Goal: Information Seeking & Learning: Learn about a topic

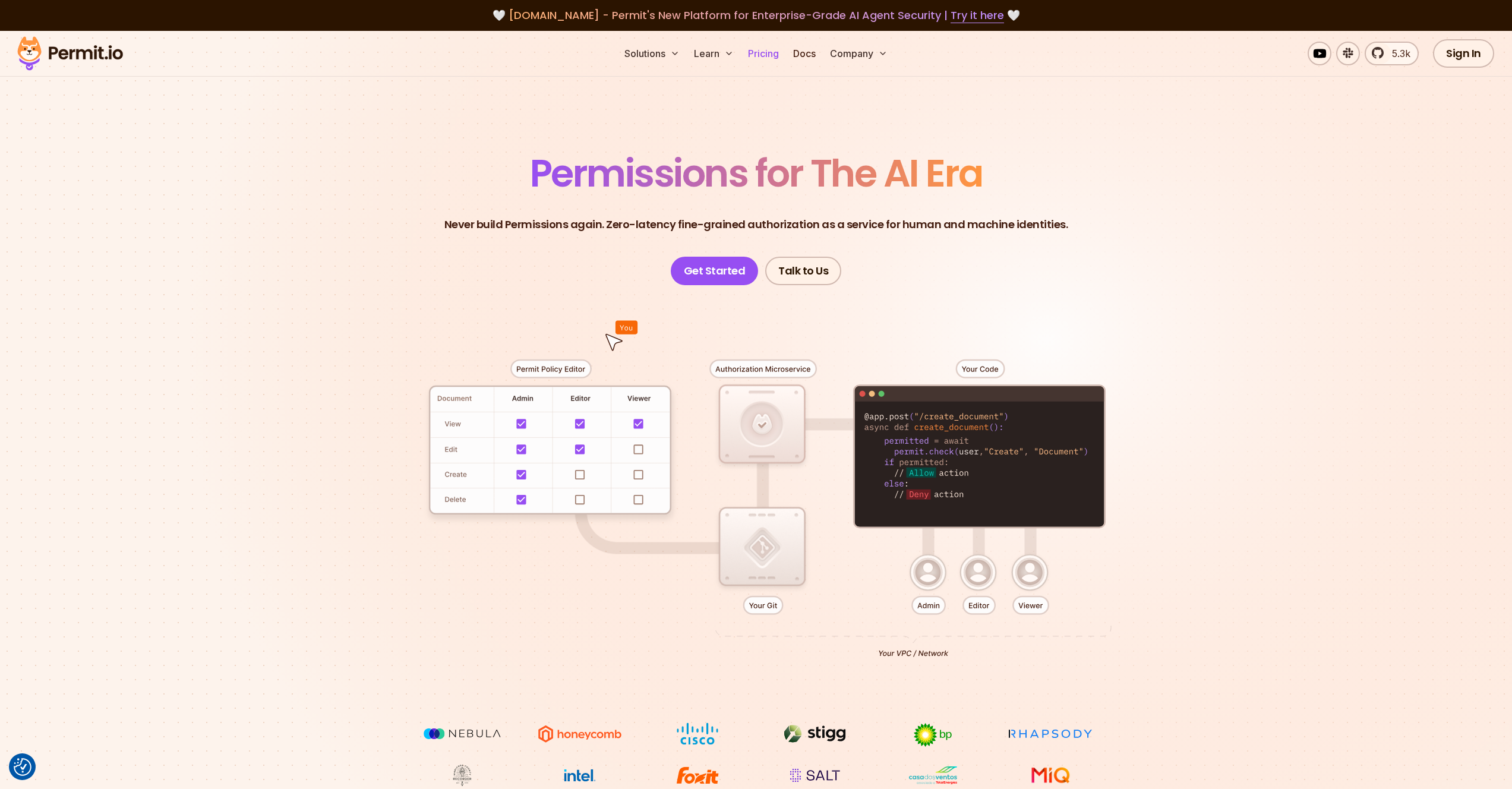
click at [764, 56] on link "Pricing" at bounding box center [763, 54] width 40 height 24
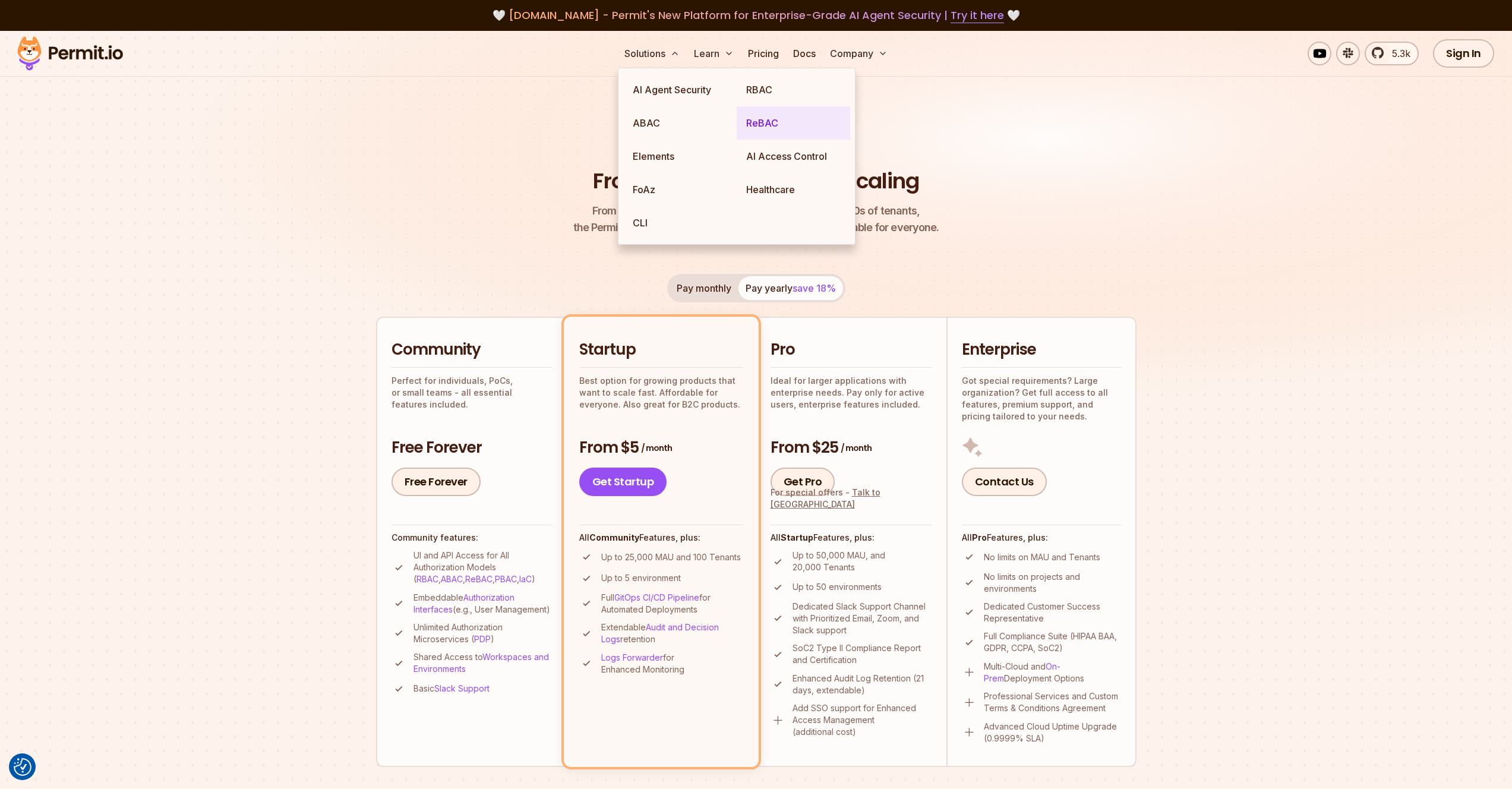
click at [785, 124] on link "ReBAC" at bounding box center [794, 123] width 114 height 33
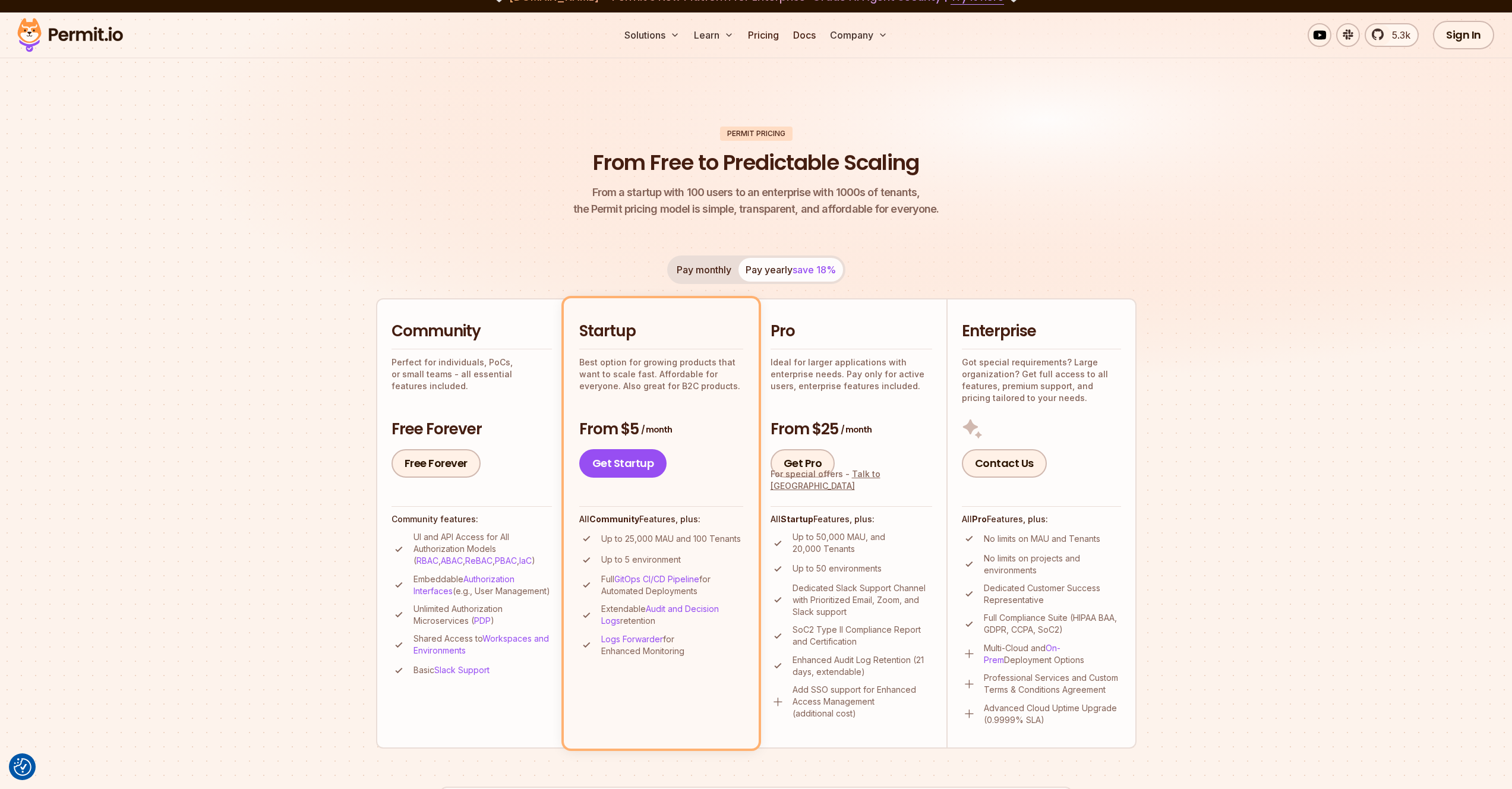
scroll to position [20, 0]
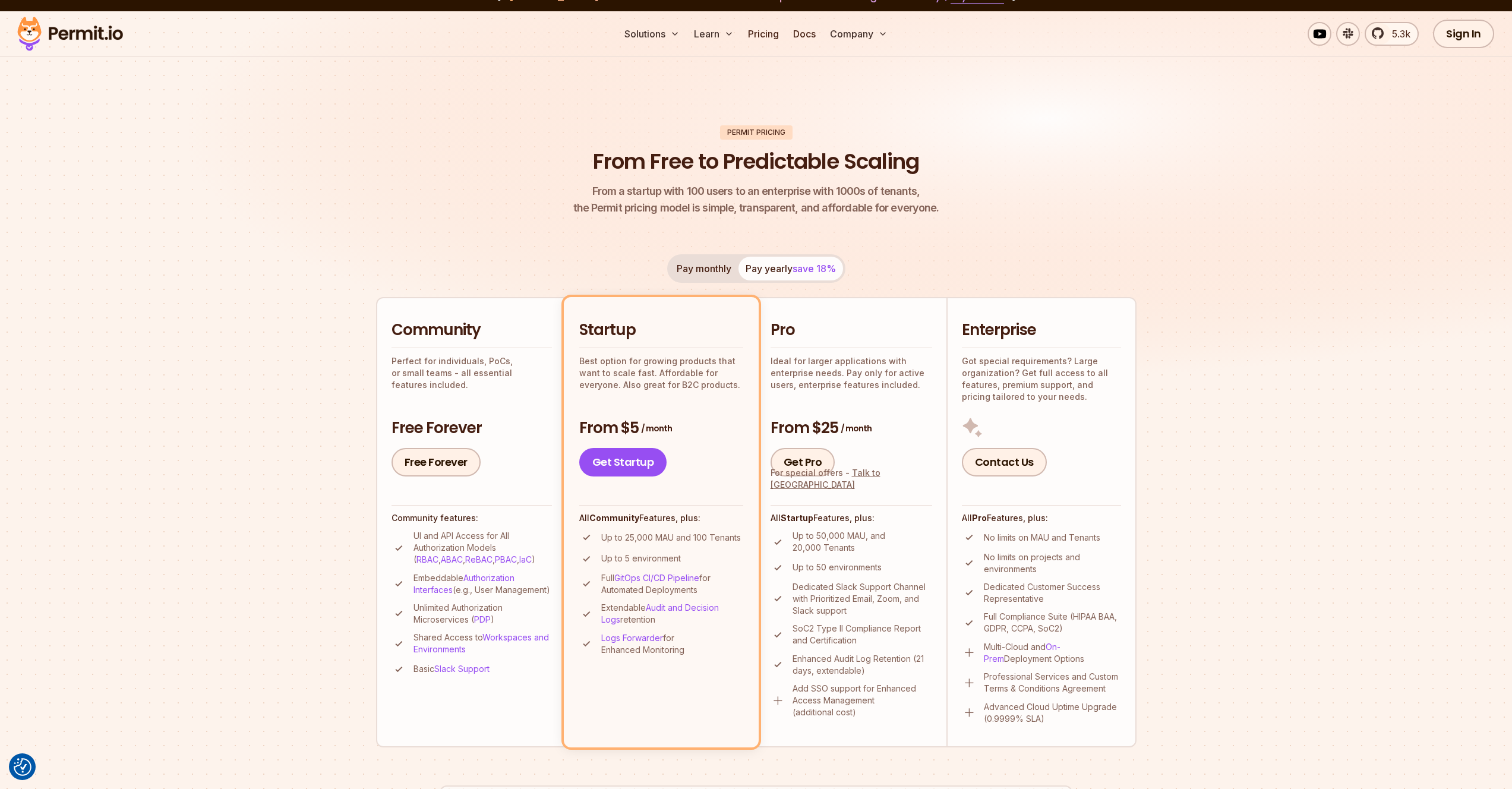
click at [726, 275] on button "Pay monthly" at bounding box center [704, 268] width 69 height 24
click at [794, 265] on span "save 18%" at bounding box center [814, 268] width 44 height 12
click at [706, 267] on button "Pay monthly" at bounding box center [704, 268] width 69 height 24
click at [706, 267] on div "Pay monthly Pay yearly save 18%" at bounding box center [756, 268] width 178 height 28
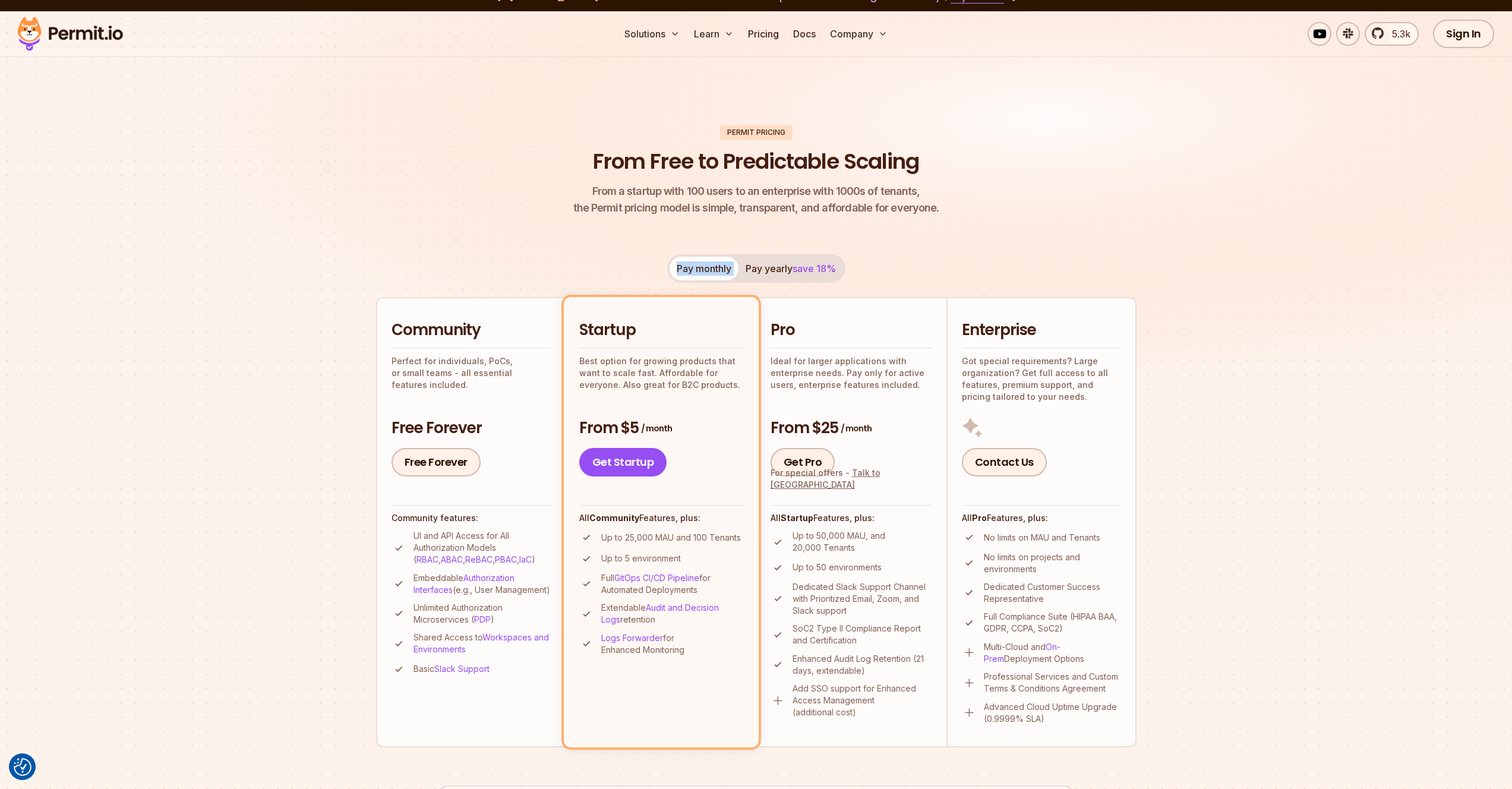
click at [805, 263] on span "save 18%" at bounding box center [814, 268] width 44 height 12
click at [703, 263] on button "Pay monthly" at bounding box center [704, 268] width 69 height 24
click at [772, 264] on button "Pay yearly save 18%" at bounding box center [790, 268] width 104 height 24
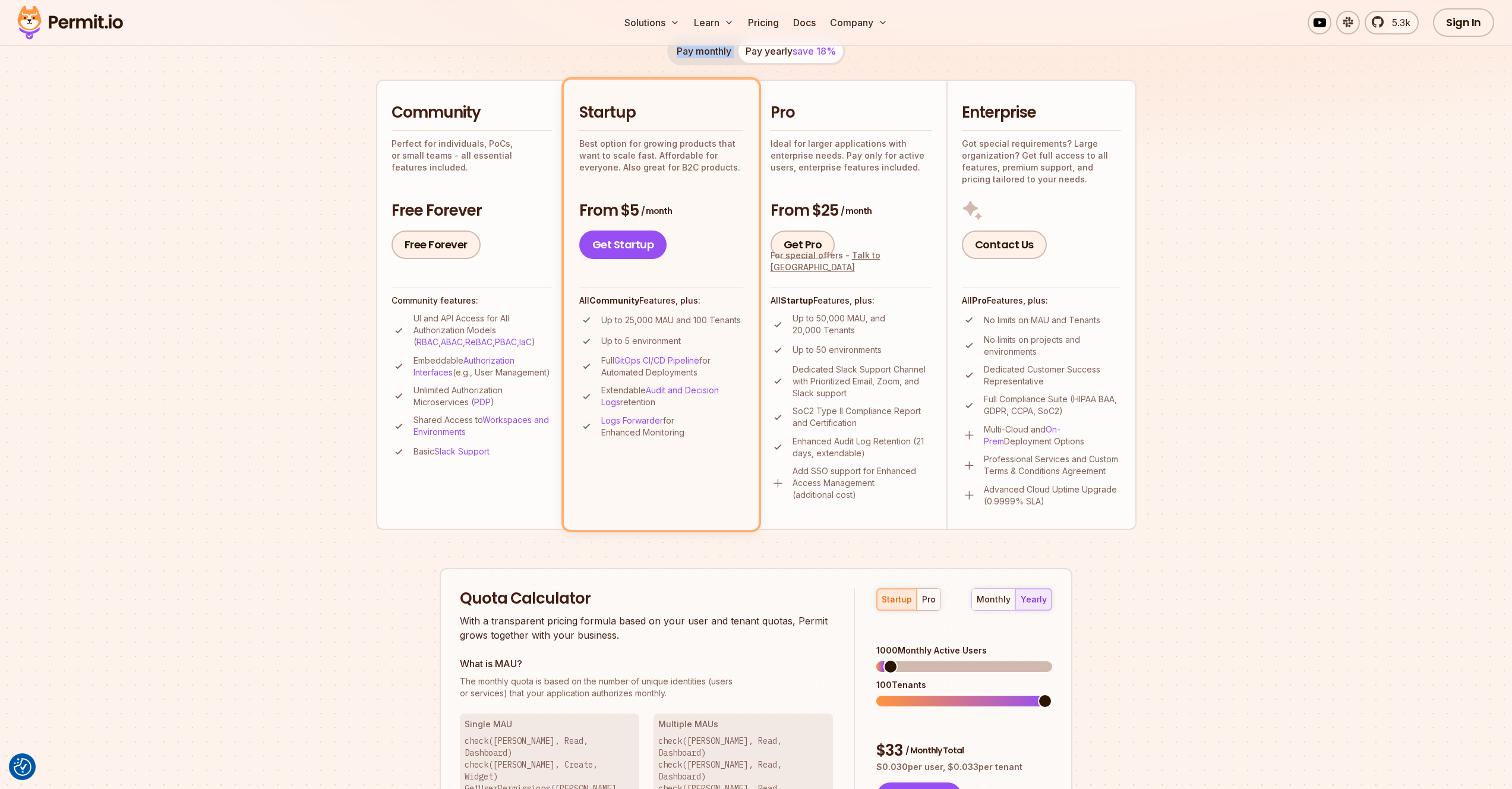
scroll to position [234, 0]
click at [710, 53] on button "Pay monthly" at bounding box center [704, 54] width 69 height 24
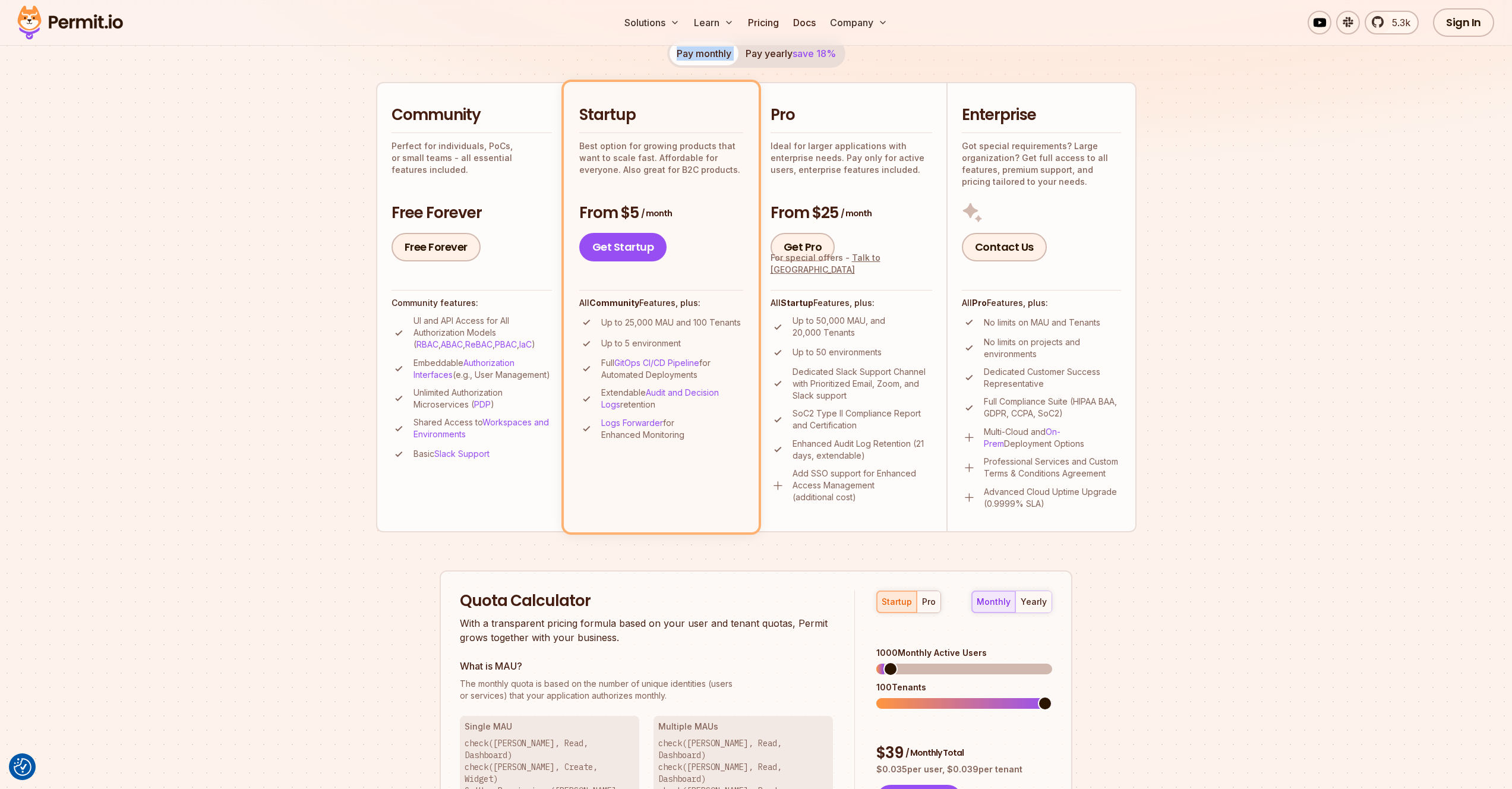
click at [777, 53] on button "Pay yearly save 18%" at bounding box center [790, 54] width 104 height 24
click at [732, 52] on button "Pay monthly" at bounding box center [704, 54] width 69 height 24
click at [811, 55] on span "save 18%" at bounding box center [814, 53] width 44 height 12
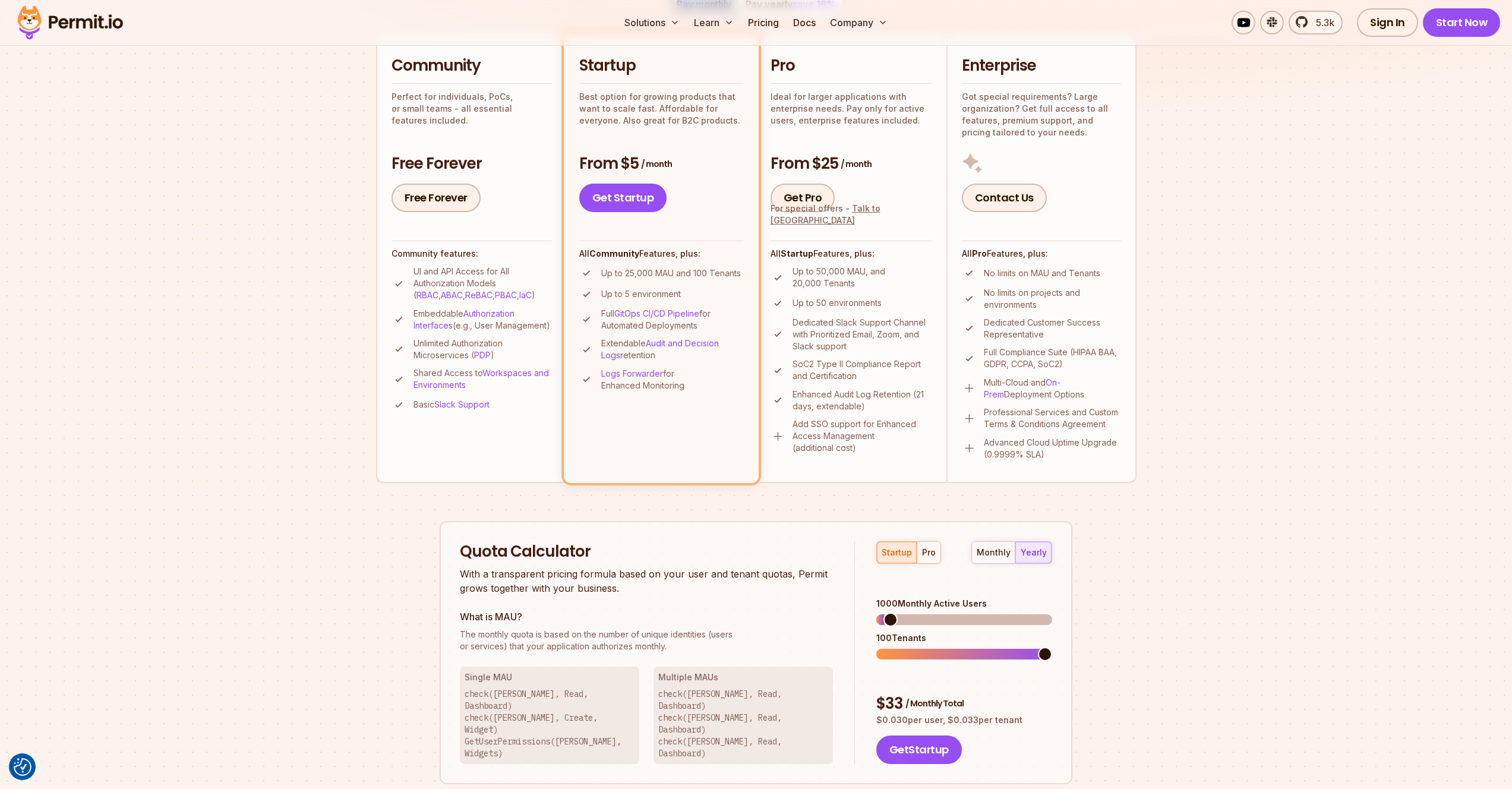
scroll to position [204, 0]
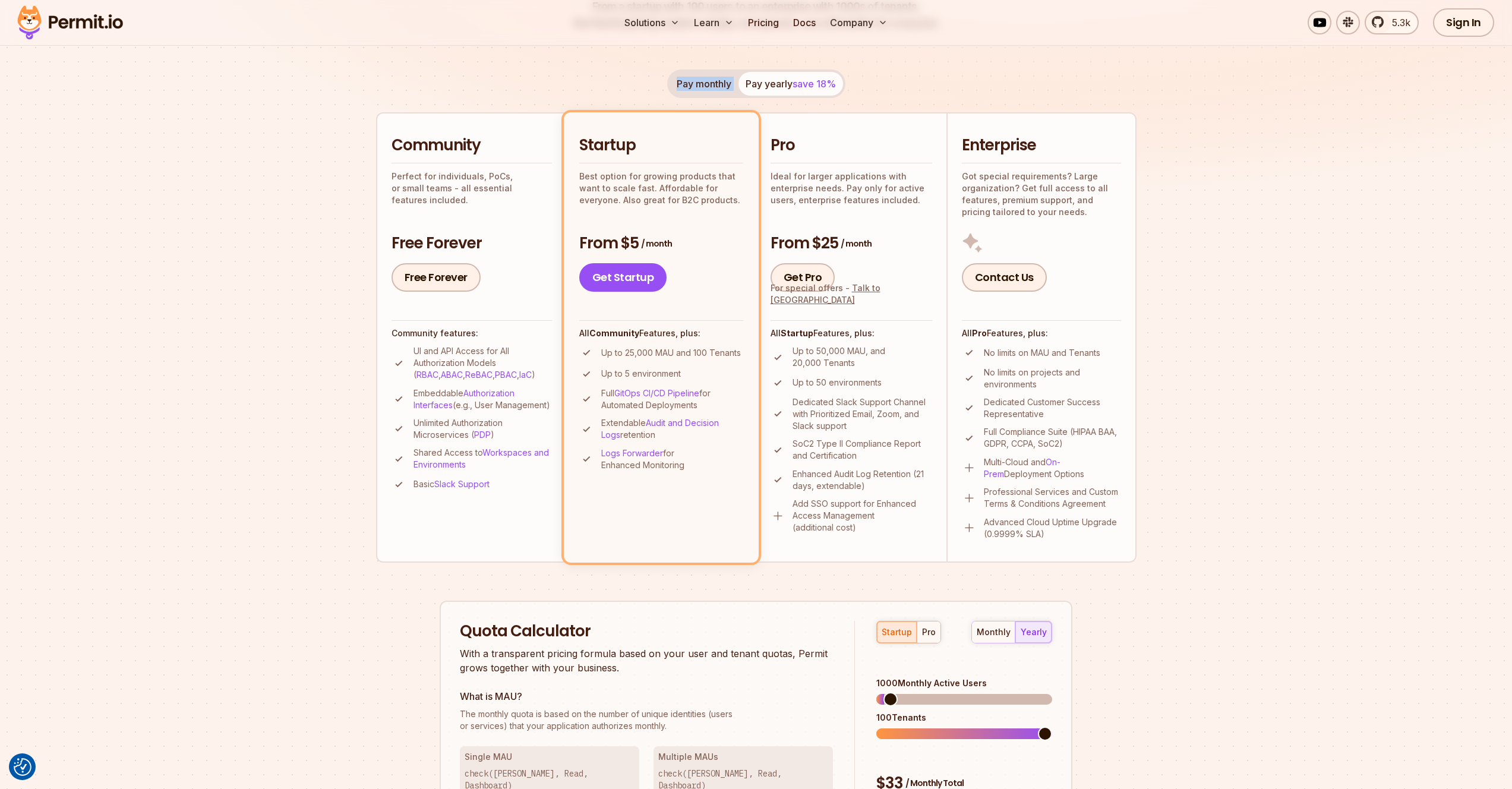
click at [1356, 192] on img at bounding box center [756, 28] width 1512 height 403
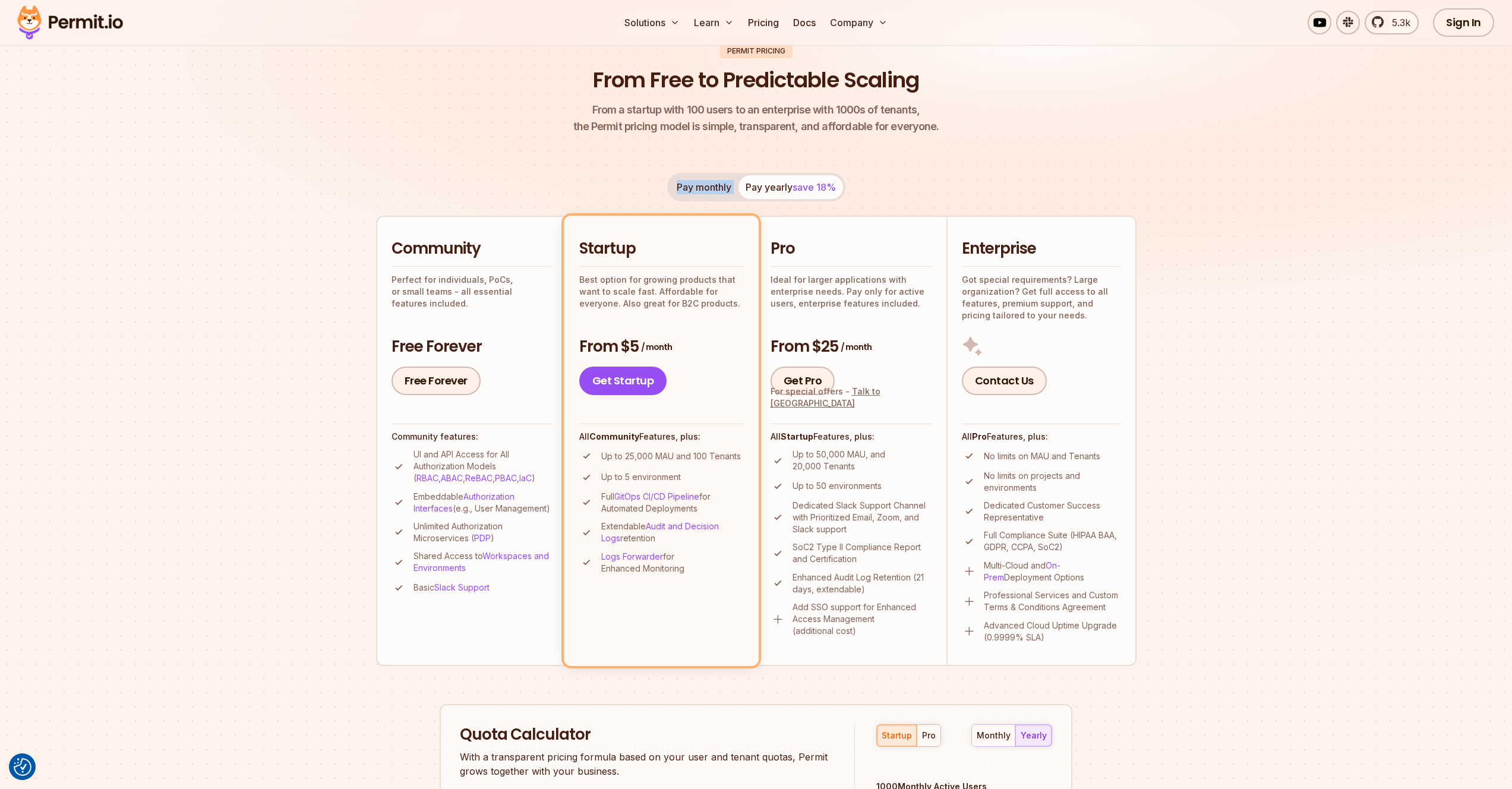
scroll to position [0, 0]
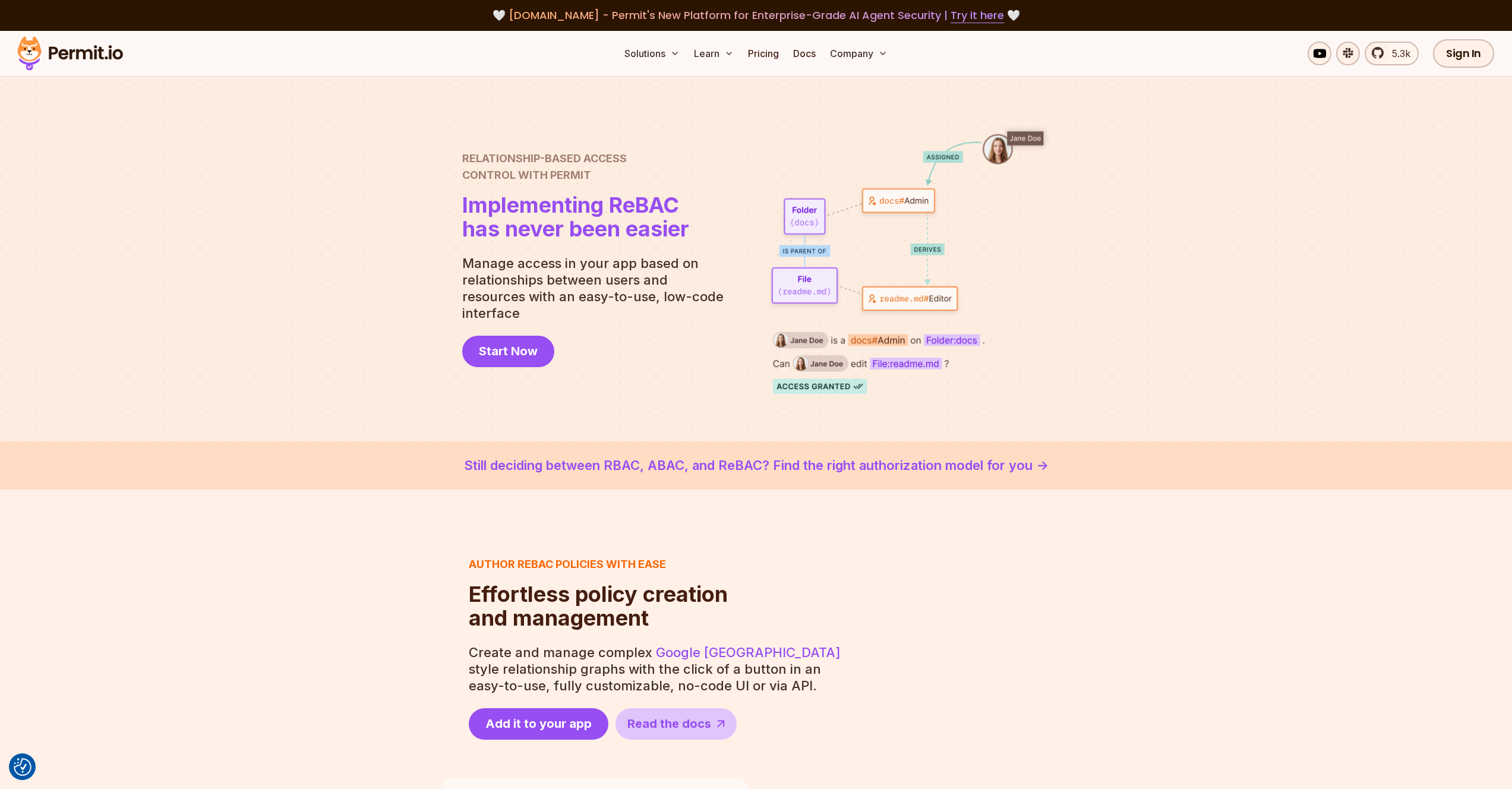
click at [85, 51] on img at bounding box center [70, 54] width 116 height 40
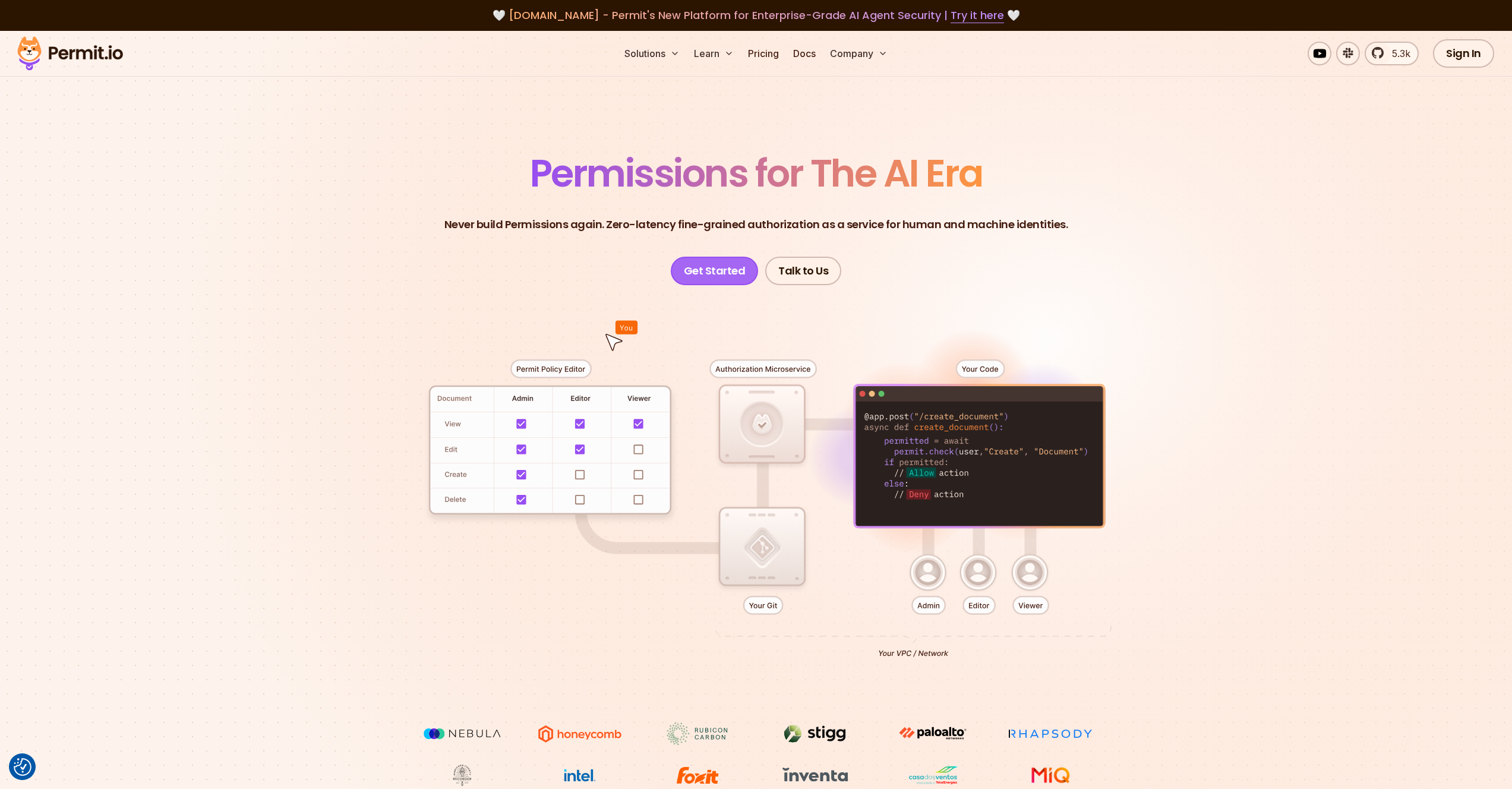
click at [720, 270] on link "Get Started" at bounding box center [715, 270] width 88 height 28
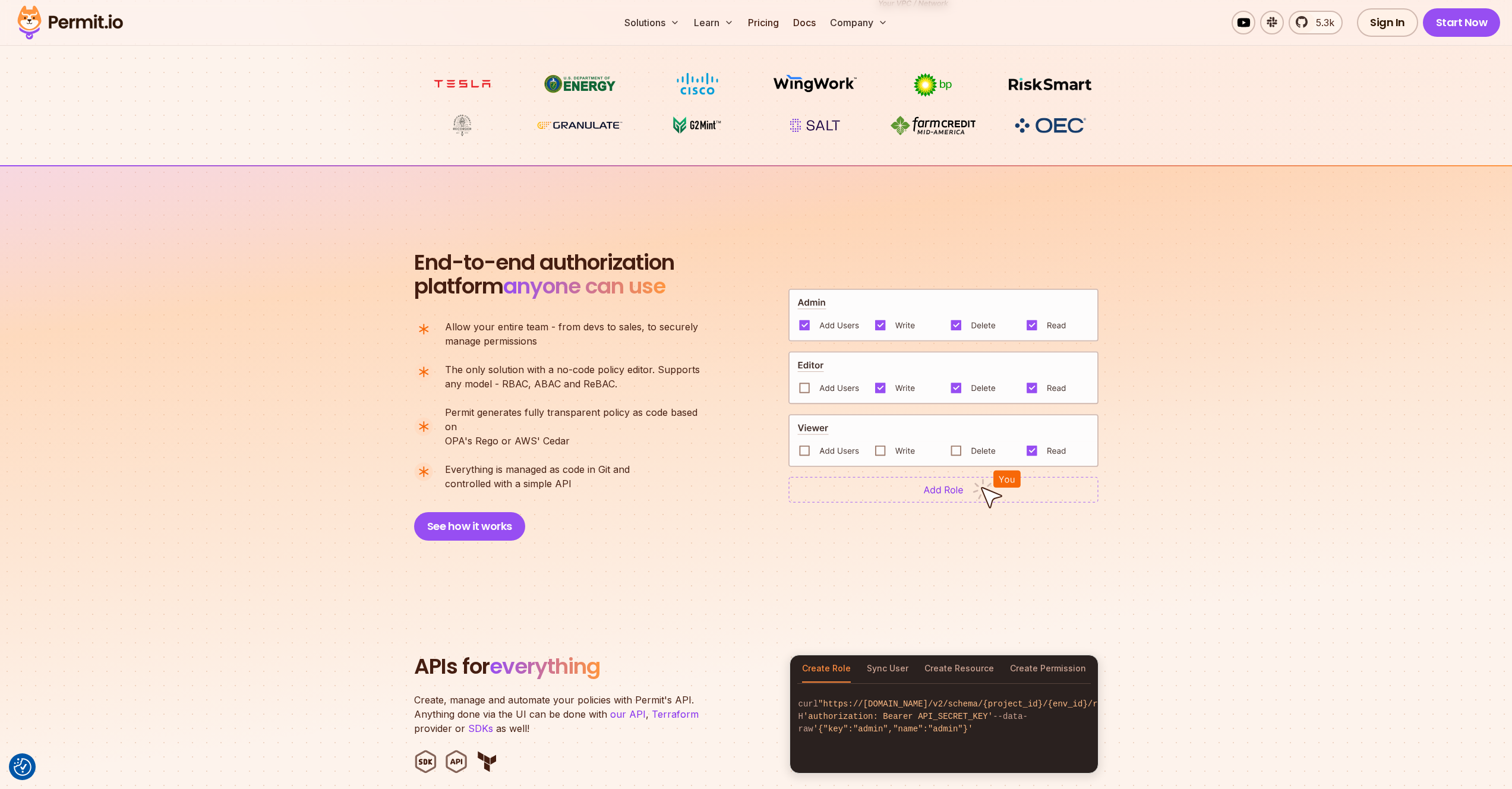
scroll to position [936, 0]
